Goal: Task Accomplishment & Management: Manage account settings

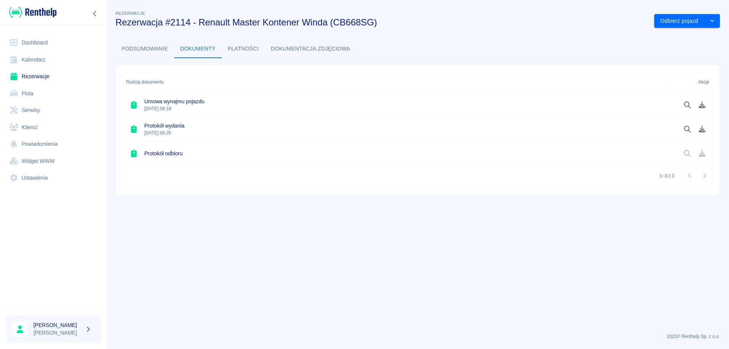
click at [32, 78] on link "Rezerwacje" at bounding box center [53, 76] width 95 height 17
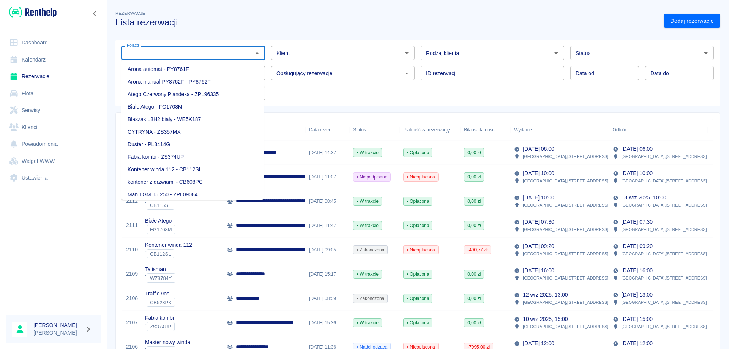
click at [228, 54] on input "Pojazd" at bounding box center [187, 52] width 127 height 9
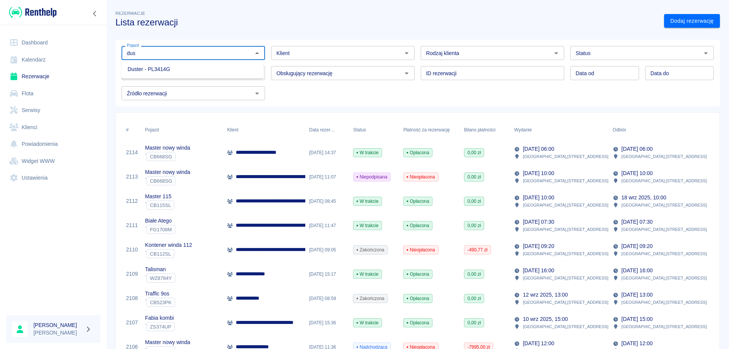
click at [178, 68] on li "Duster - PL3414G" at bounding box center [193, 69] width 142 height 13
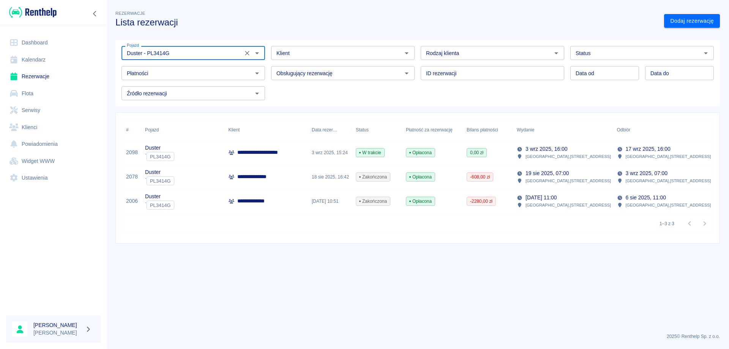
type input "Duster - PL3414G"
click at [254, 154] on p "**********" at bounding box center [262, 153] width 51 height 8
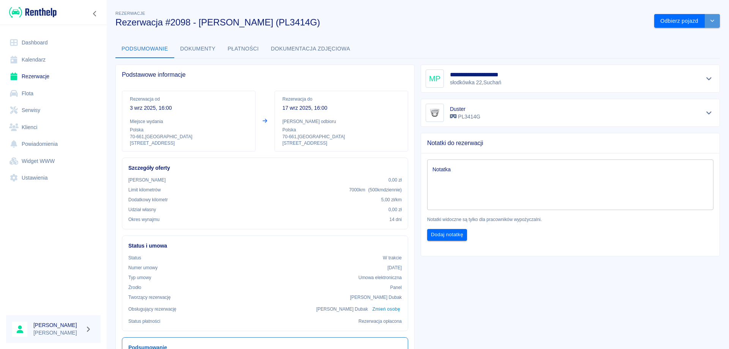
click at [710, 21] on icon "drop-down" at bounding box center [713, 20] width 6 height 5
click at [688, 34] on li "Przedłuż rezerwację" at bounding box center [682, 37] width 60 height 13
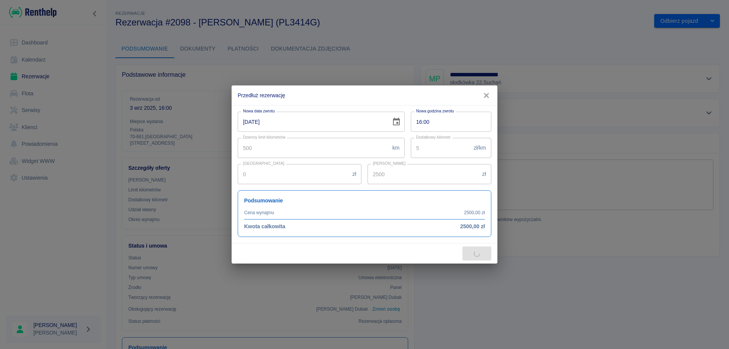
type input "2128"
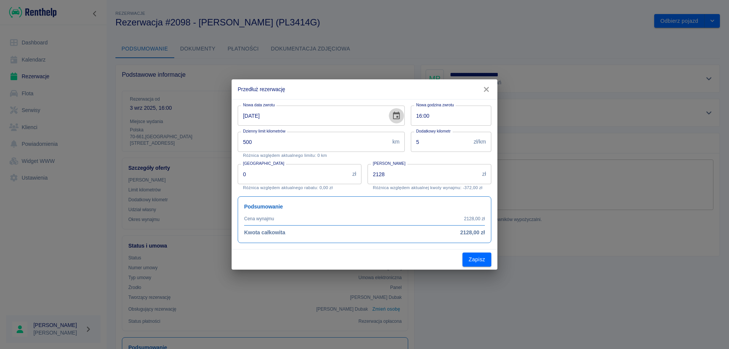
click at [396, 115] on icon "Choose date, selected date is 17 wrz 2025" at bounding box center [396, 115] width 9 height 9
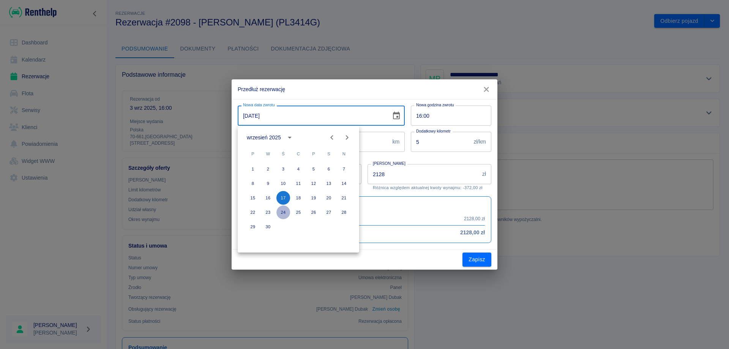
click at [281, 211] on button "24" at bounding box center [284, 213] width 14 height 14
type input "[DATE]"
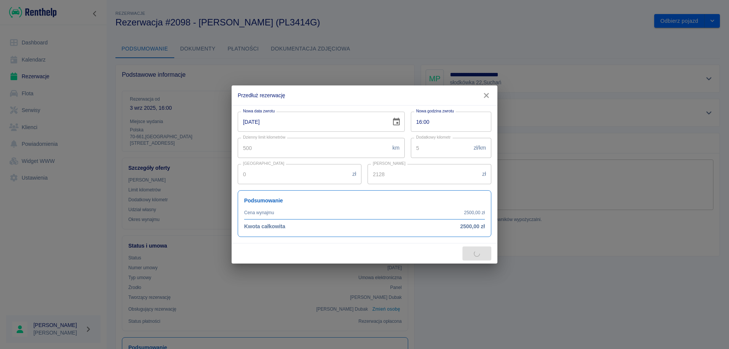
type input "3192"
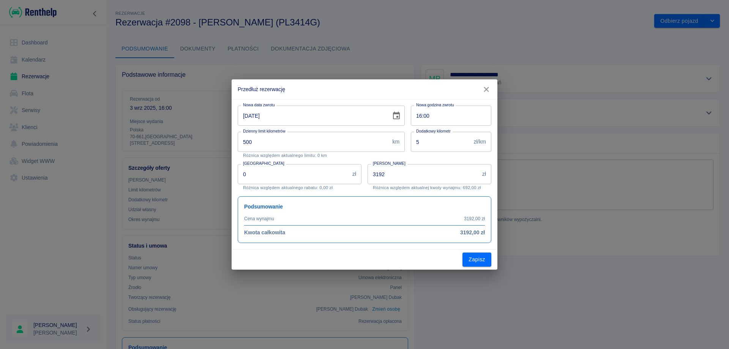
click at [472, 258] on button "Zapisz" at bounding box center [477, 260] width 29 height 14
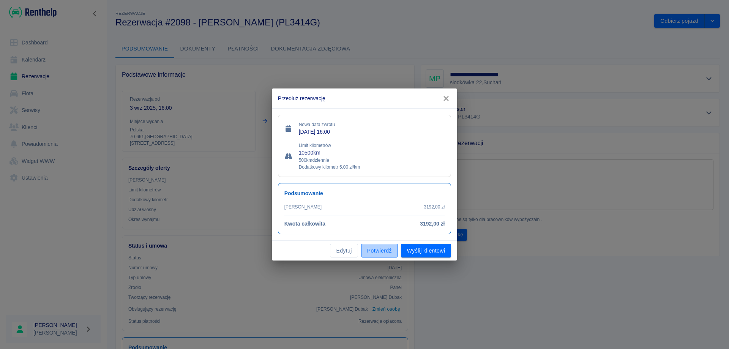
click at [376, 250] on button "Potwierdź" at bounding box center [379, 251] width 37 height 14
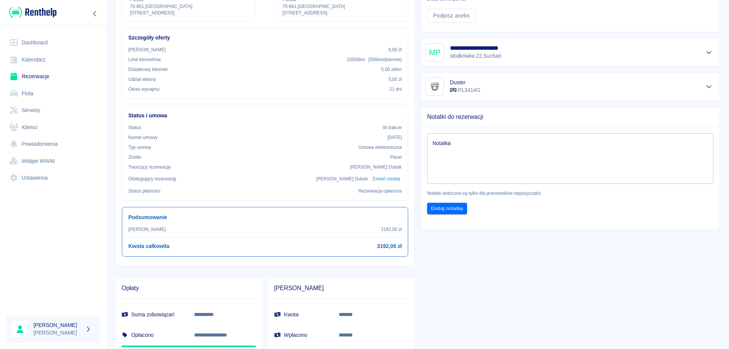
scroll to position [152, 0]
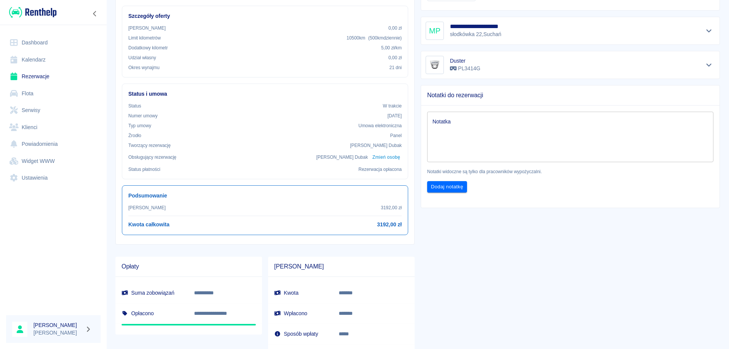
click at [28, 77] on link "Rezerwacje" at bounding box center [53, 76] width 95 height 17
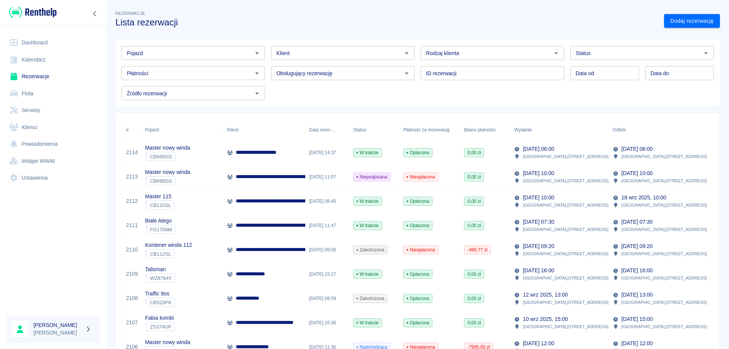
click at [247, 51] on input "Pojazd" at bounding box center [187, 52] width 127 height 9
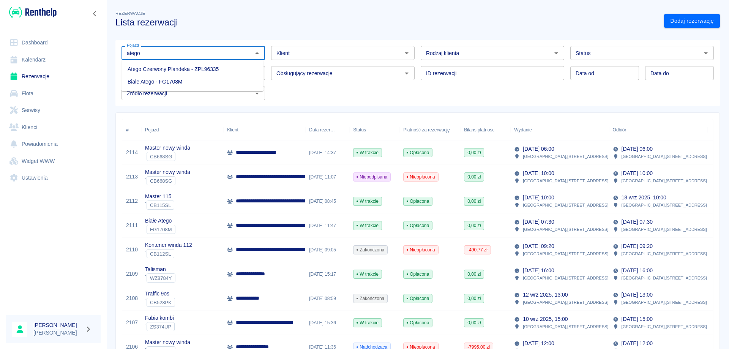
click at [197, 76] on li "Białe Atego - FG1708M" at bounding box center [193, 82] width 142 height 13
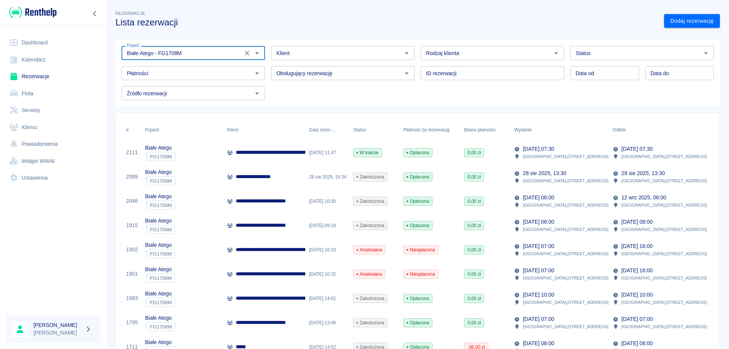
type input "Białe Atego - FG1708M"
click at [286, 205] on p "**********" at bounding box center [278, 201] width 85 height 8
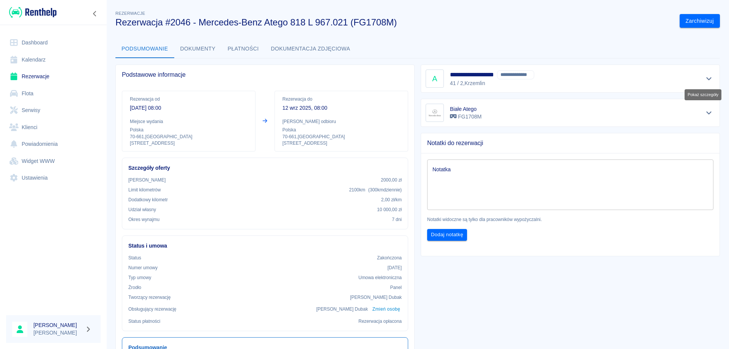
click at [707, 79] on icon "Pokaż szczegóły" at bounding box center [709, 79] width 5 height 3
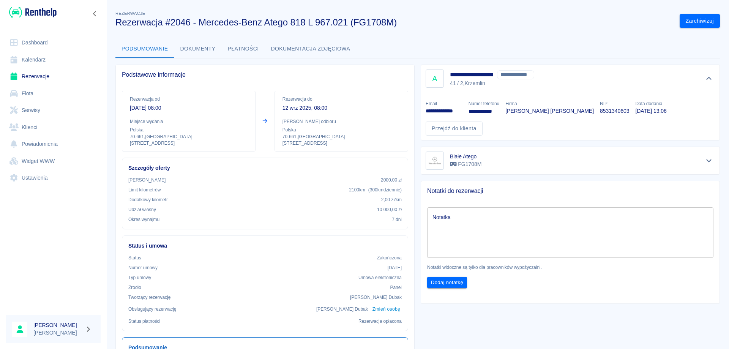
click at [443, 112] on p "**********" at bounding box center [444, 111] width 37 height 8
copy p "**********"
